Goal: Find contact information: Find contact information

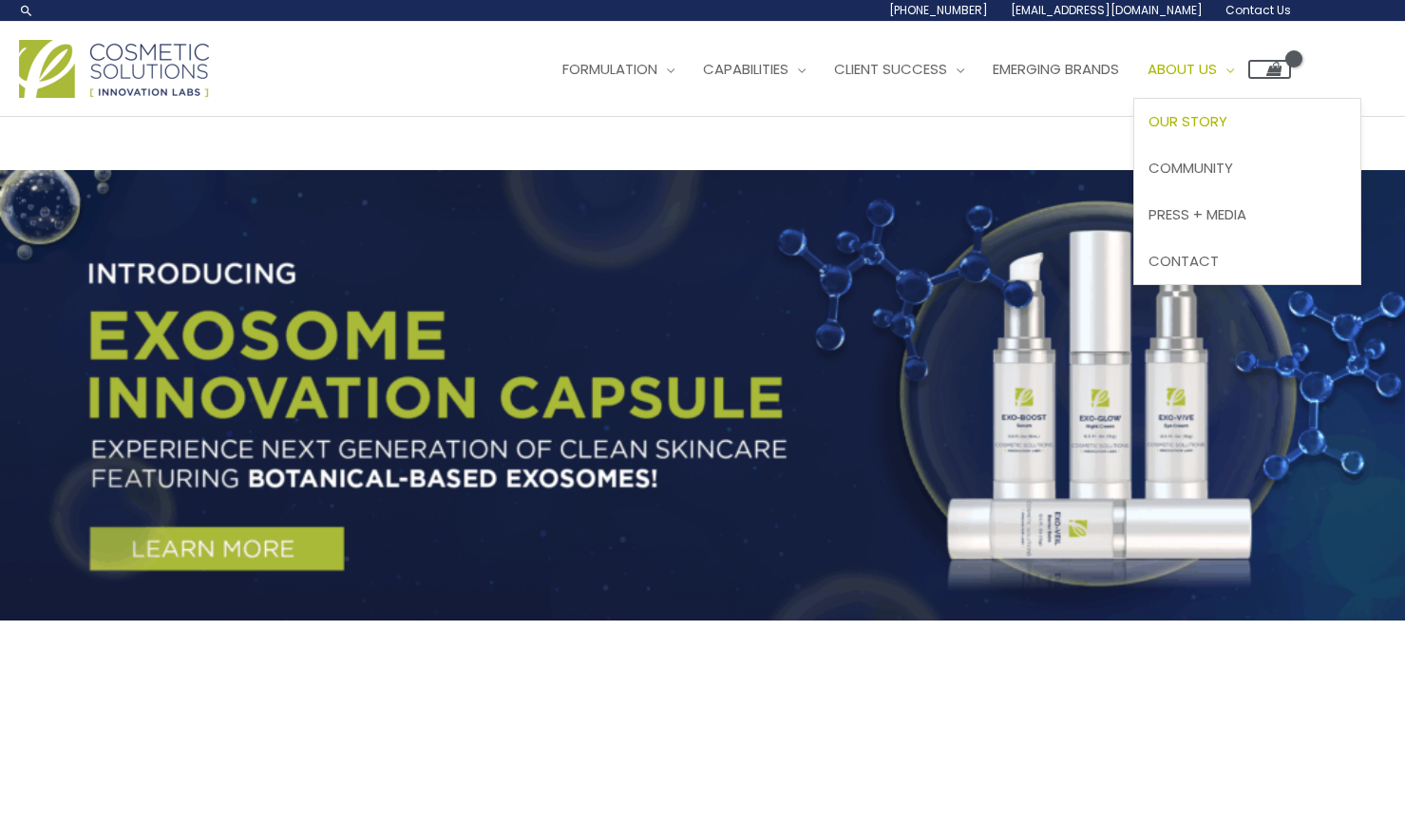
click at [1220, 128] on span "Our Story" at bounding box center [1188, 121] width 79 height 20
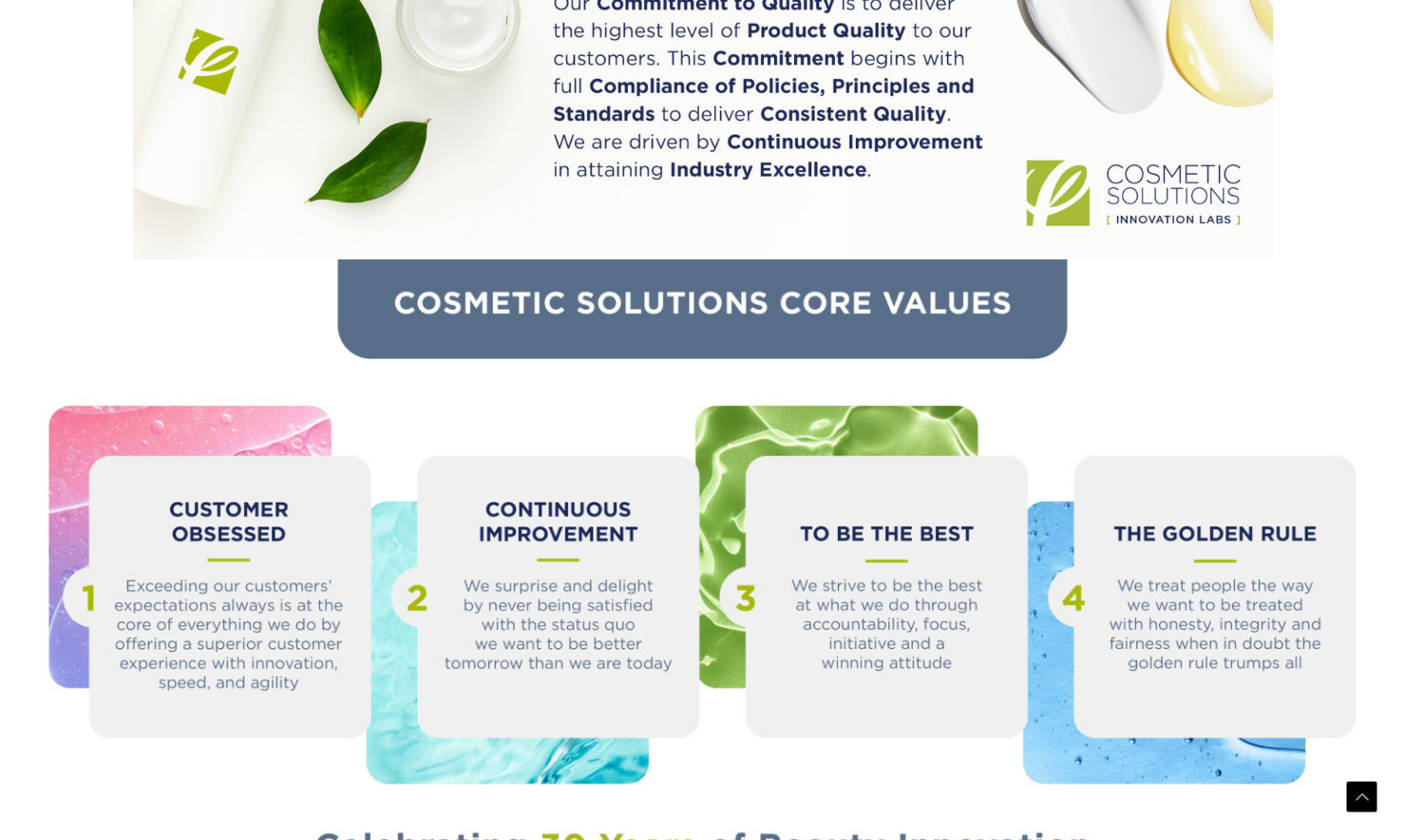
scroll to position [1969, 0]
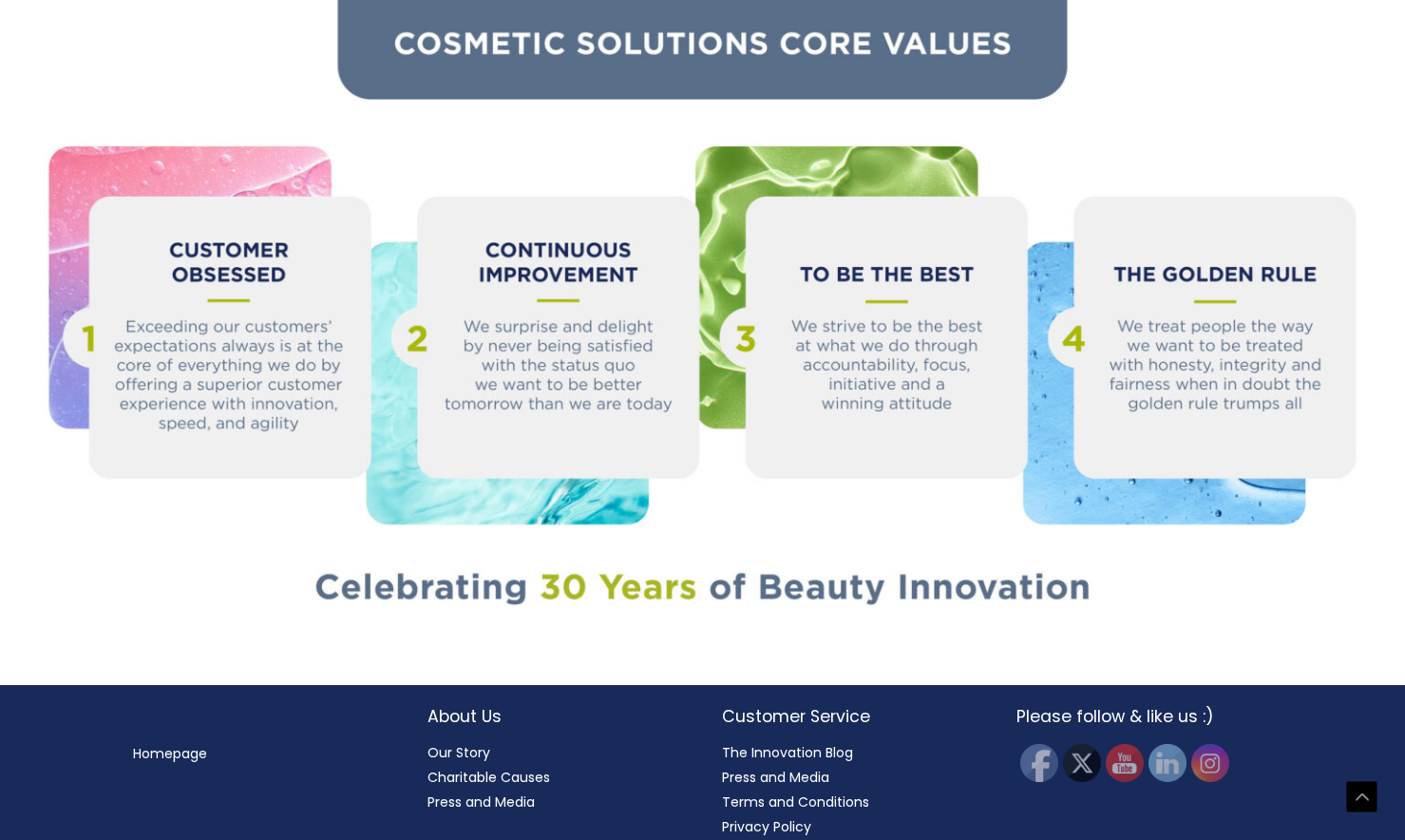
click at [451, 743] on link "Our Story" at bounding box center [458, 752] width 63 height 19
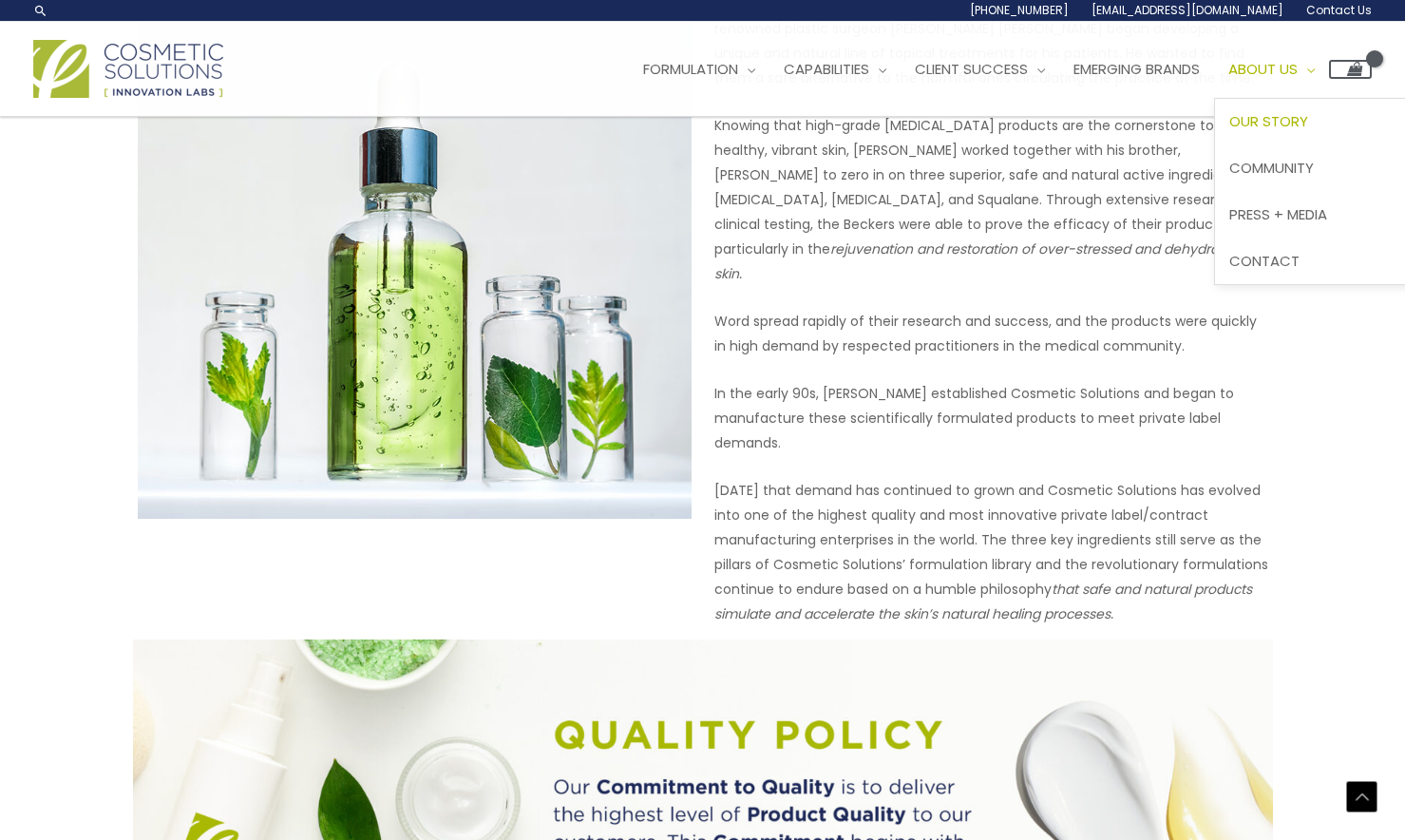
scroll to position [925, 0]
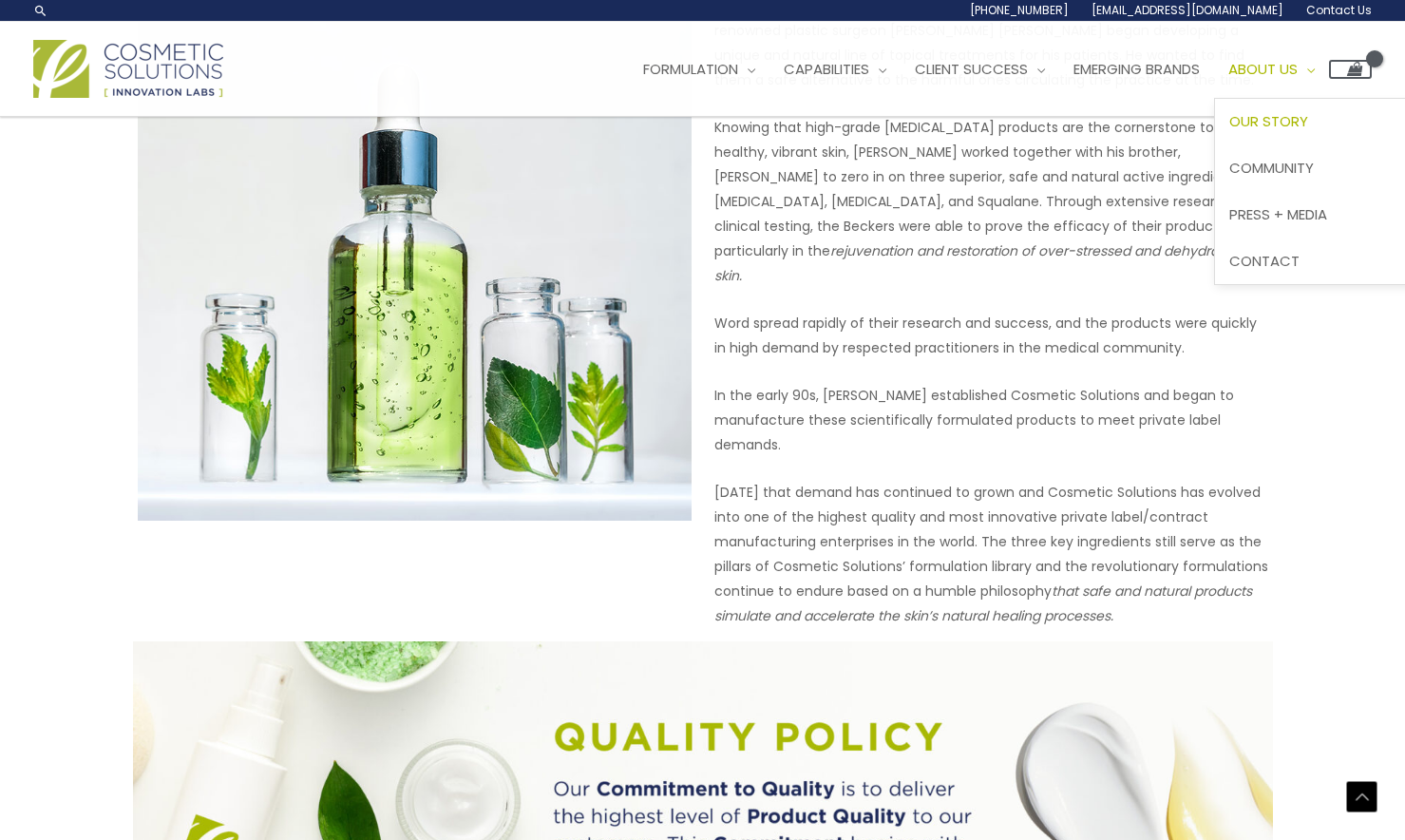
click at [1292, 68] on span "About Us" at bounding box center [1263, 68] width 69 height 20
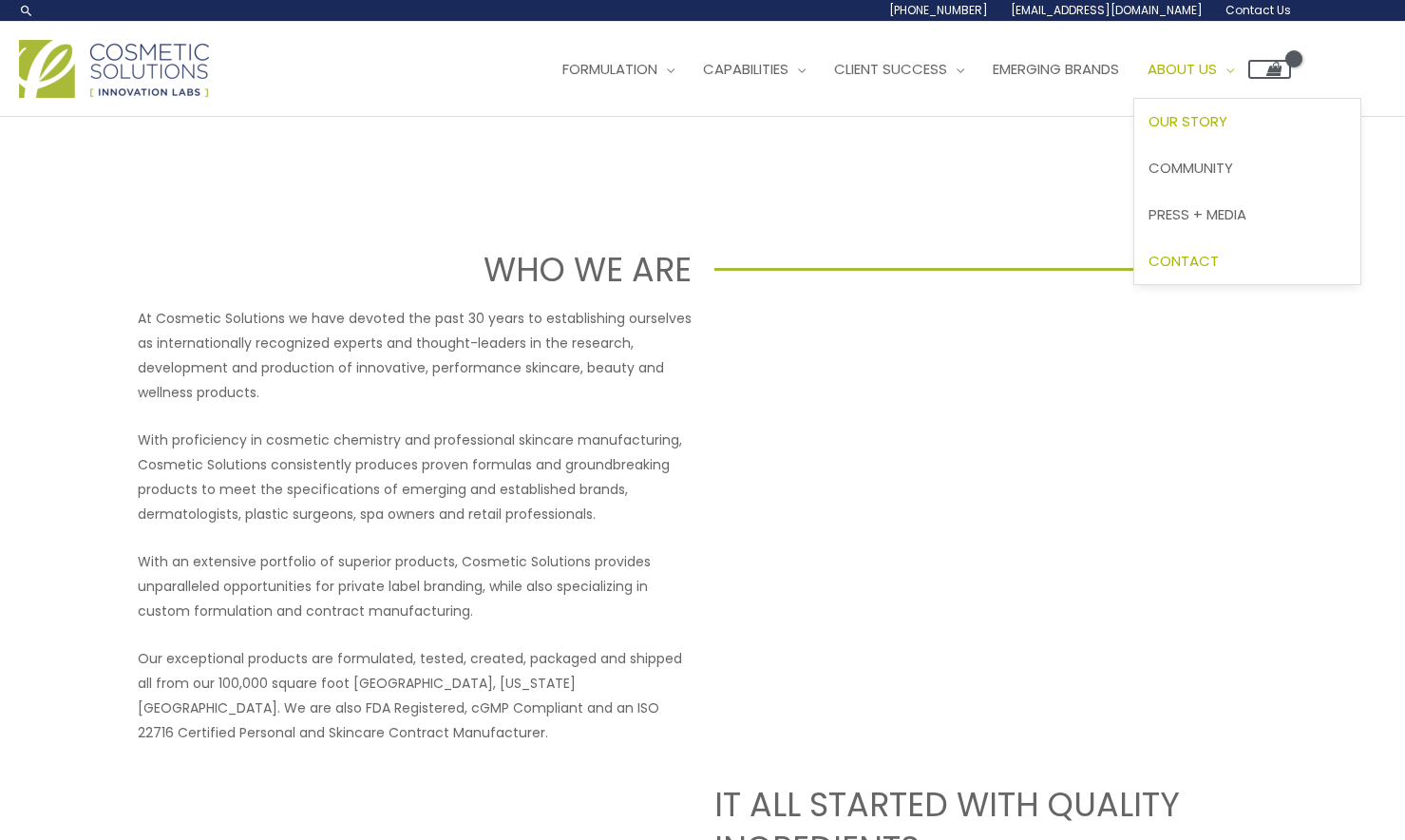
click at [1213, 255] on span "Contact" at bounding box center [1184, 261] width 70 height 20
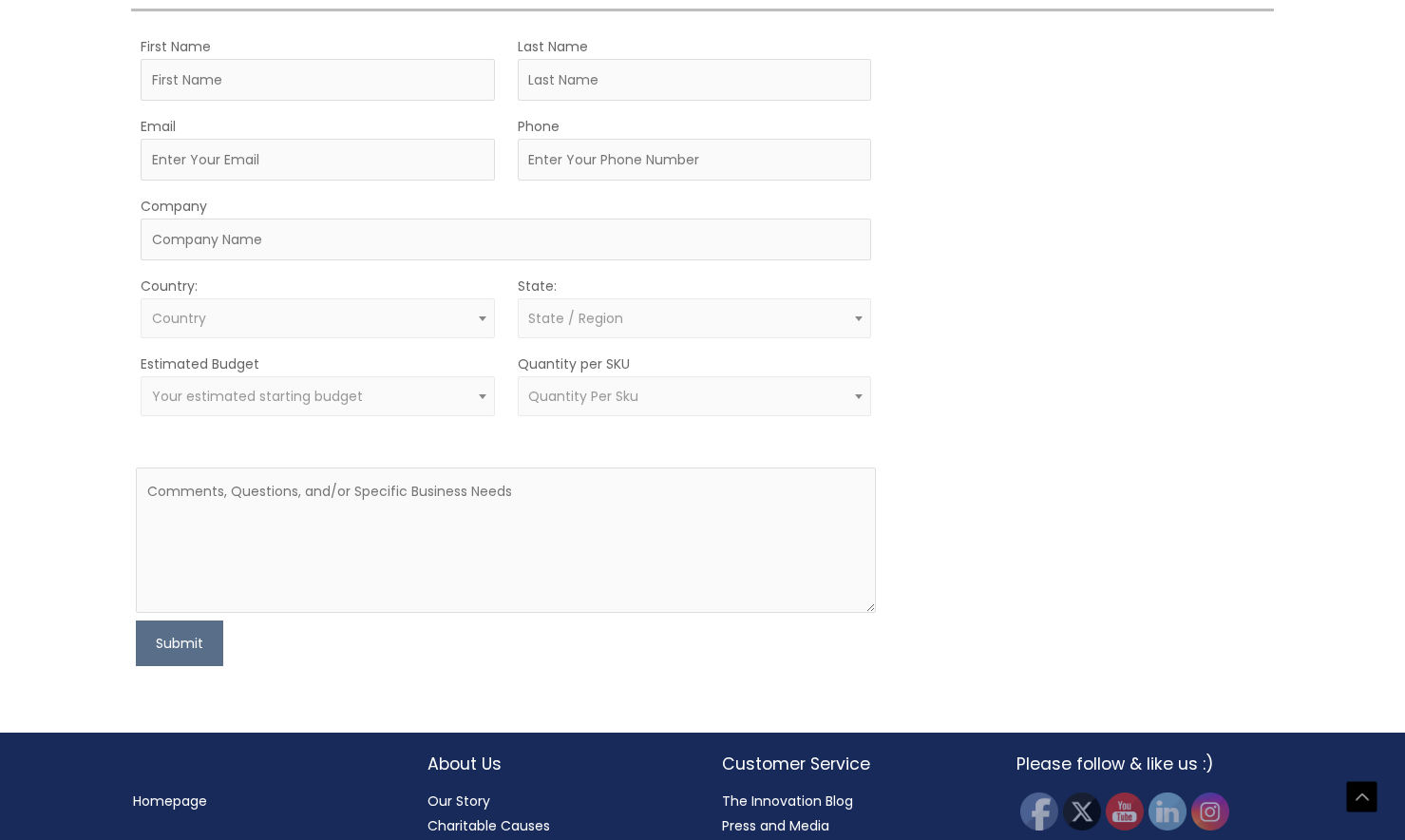
scroll to position [605, 0]
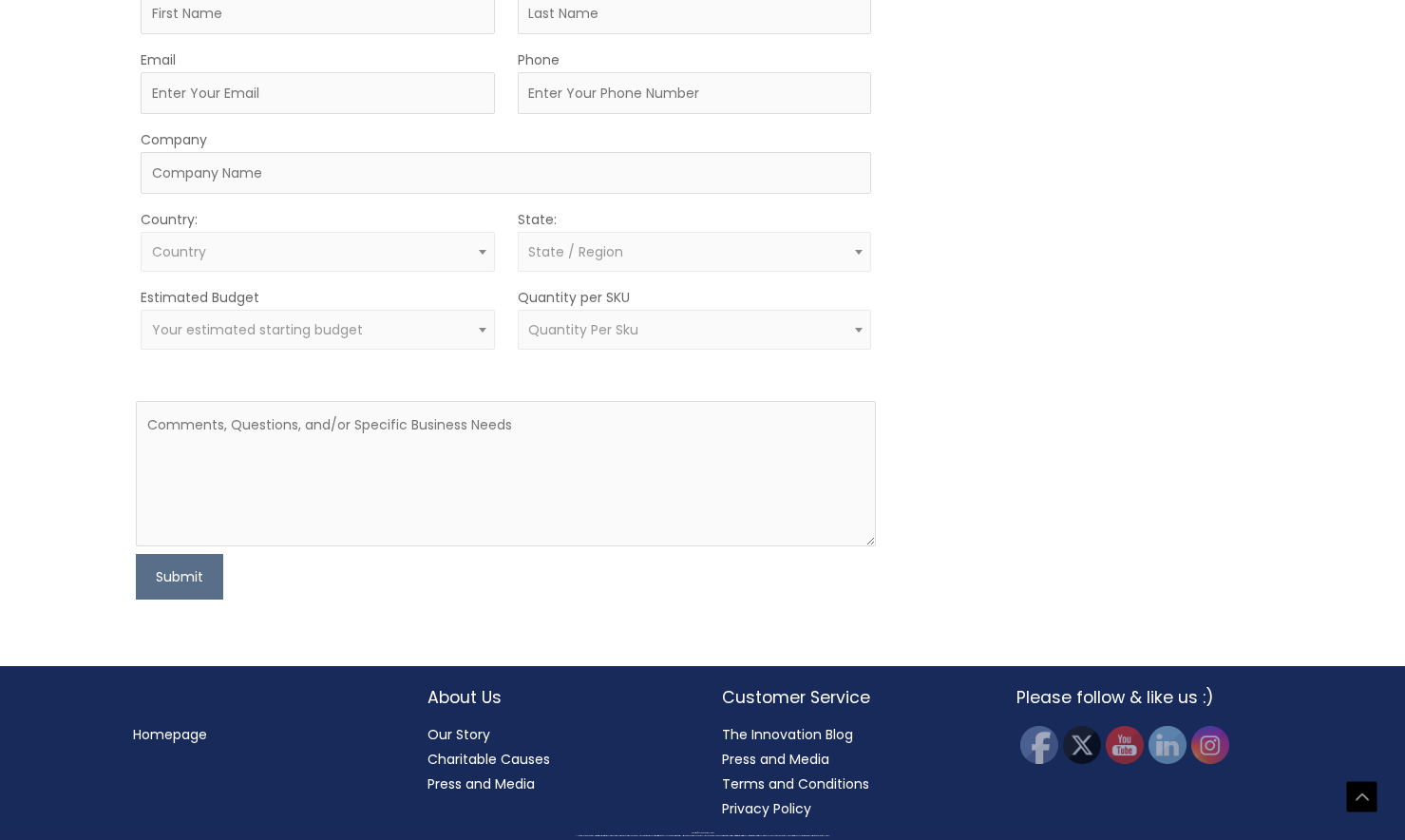
click at [1066, 221] on div "MOQ TRIGGER STEP 2 TRIGGER" at bounding box center [1084, 283] width 370 height 631
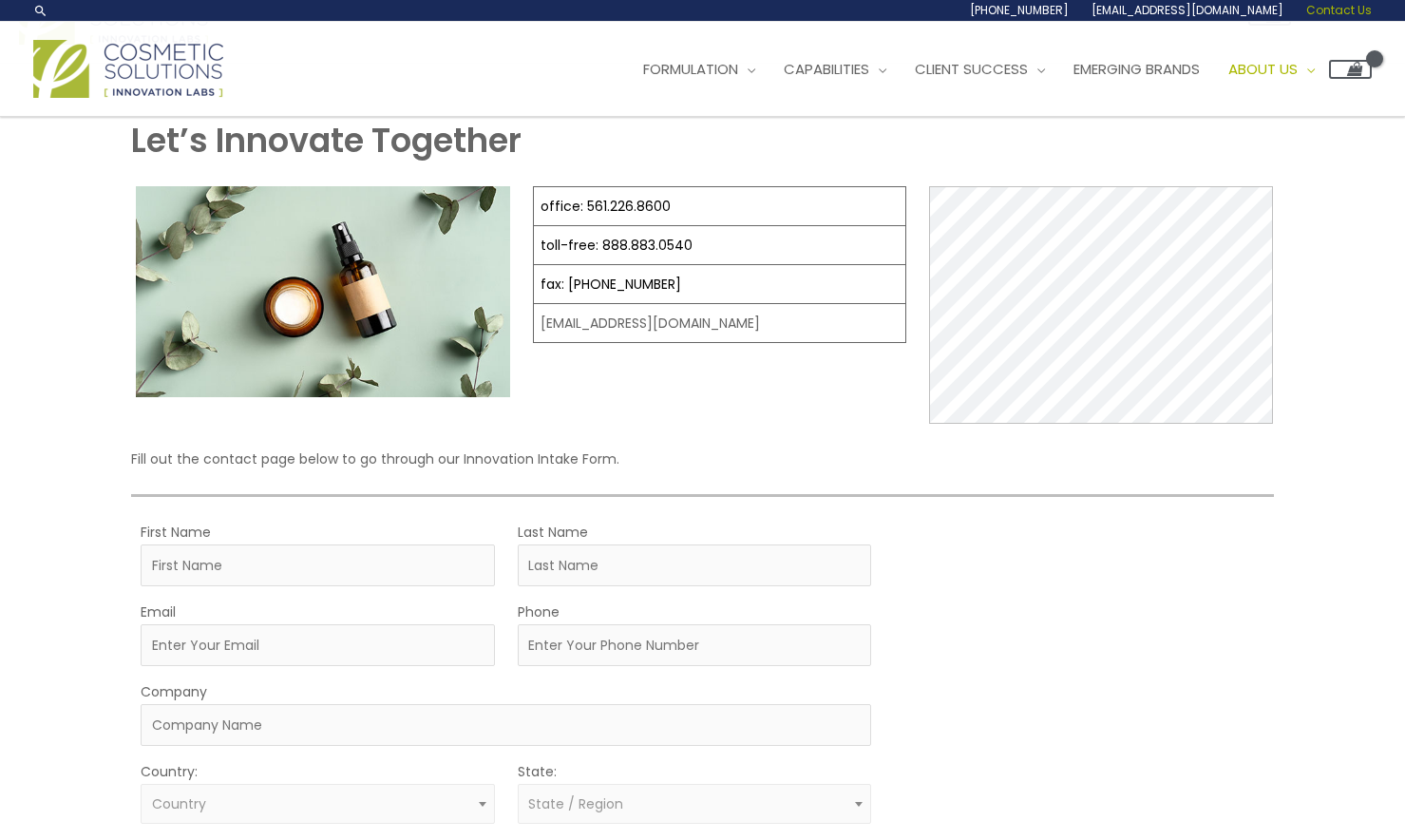
scroll to position [36, 0]
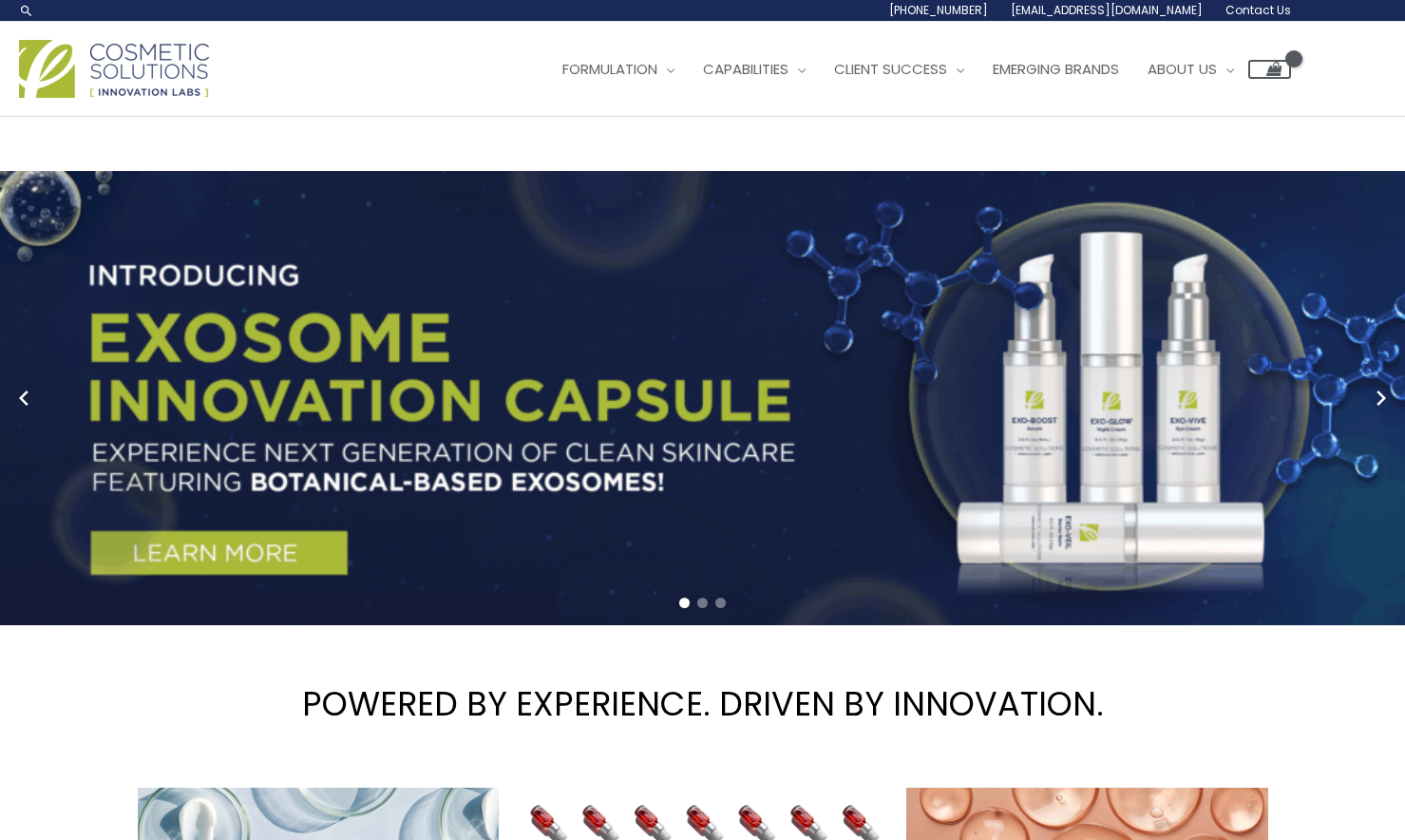
drag, startPoint x: 700, startPoint y: 150, endPoint x: 576, endPoint y: 260, distance: 165.8
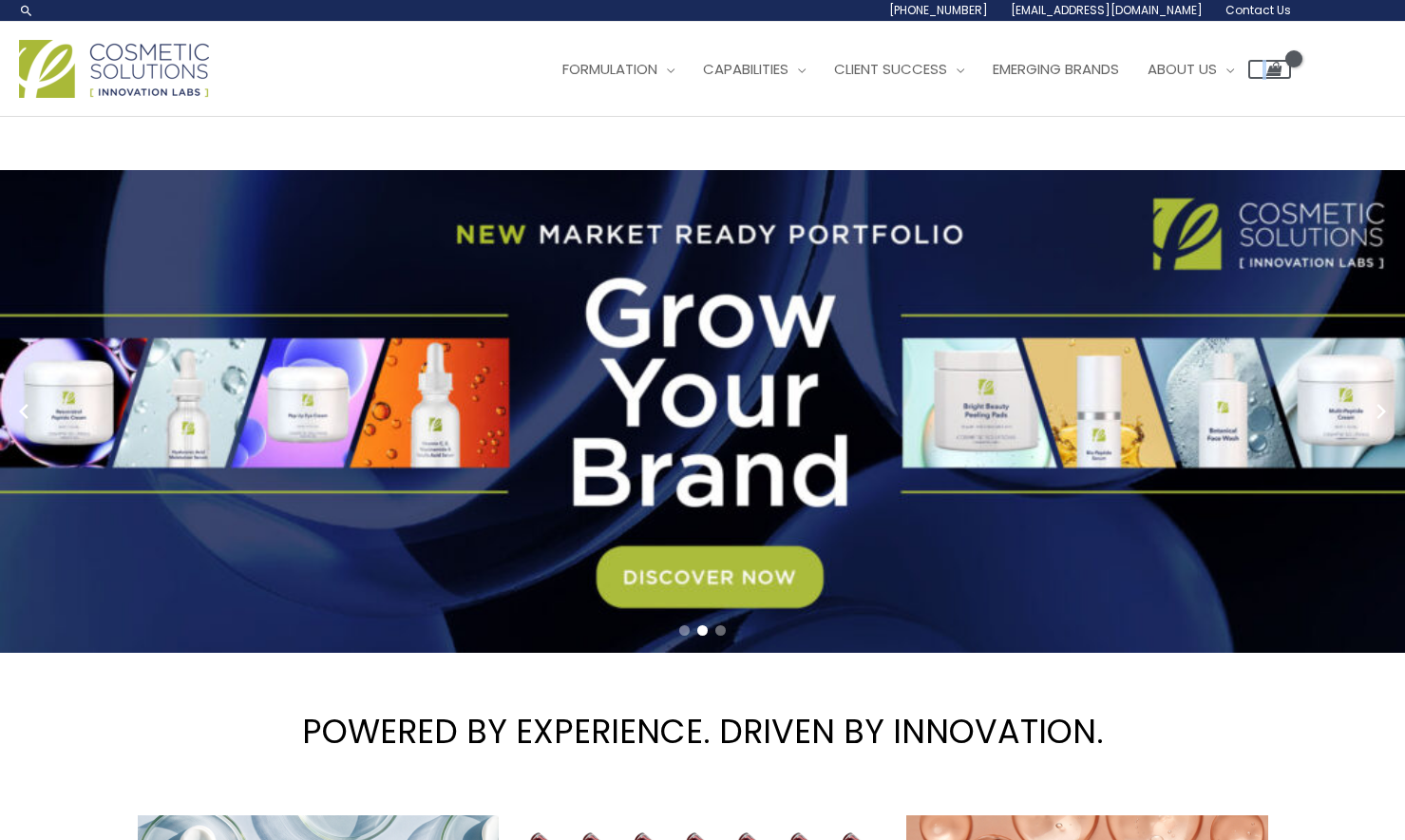
click at [1254, 13] on span "Contact Us" at bounding box center [1258, 10] width 65 height 16
